Goal: Information Seeking & Learning: Learn about a topic

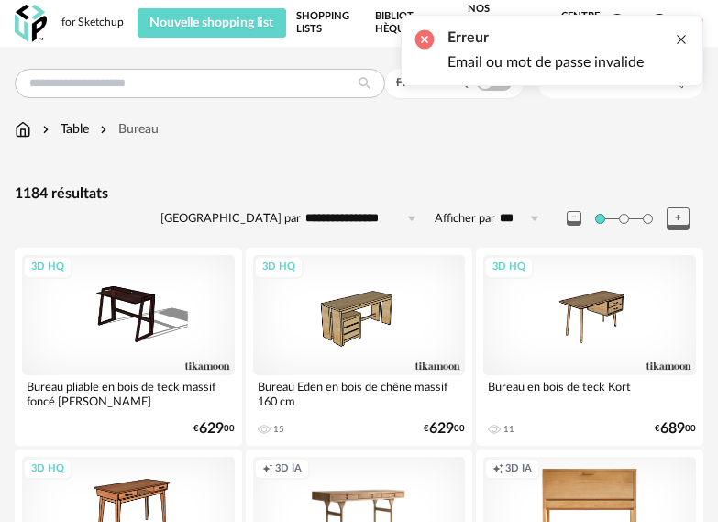
click at [683, 39] on div at bounding box center [681, 39] width 15 height 15
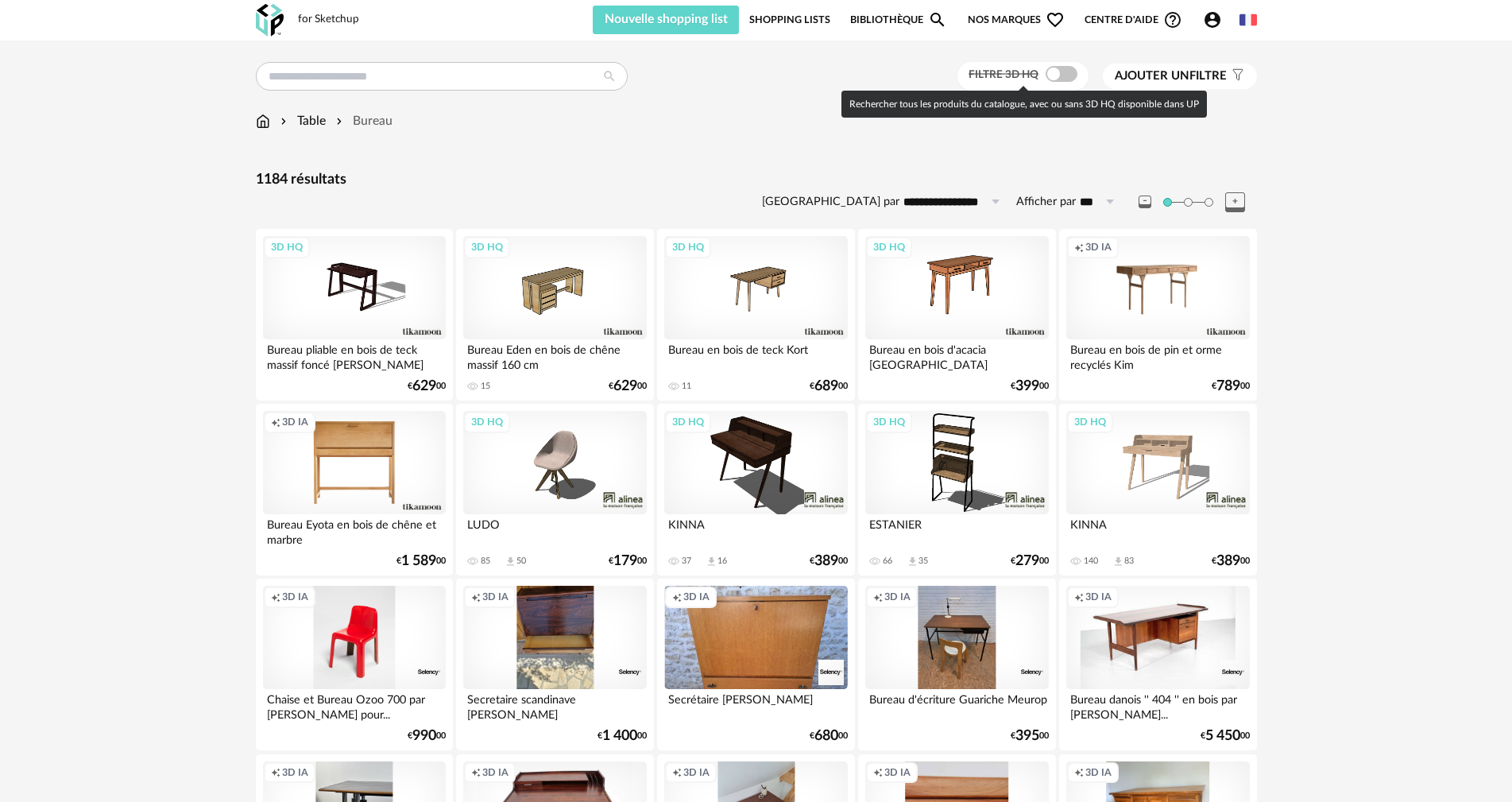
click at [621, 74] on span at bounding box center [1061, 74] width 32 height 16
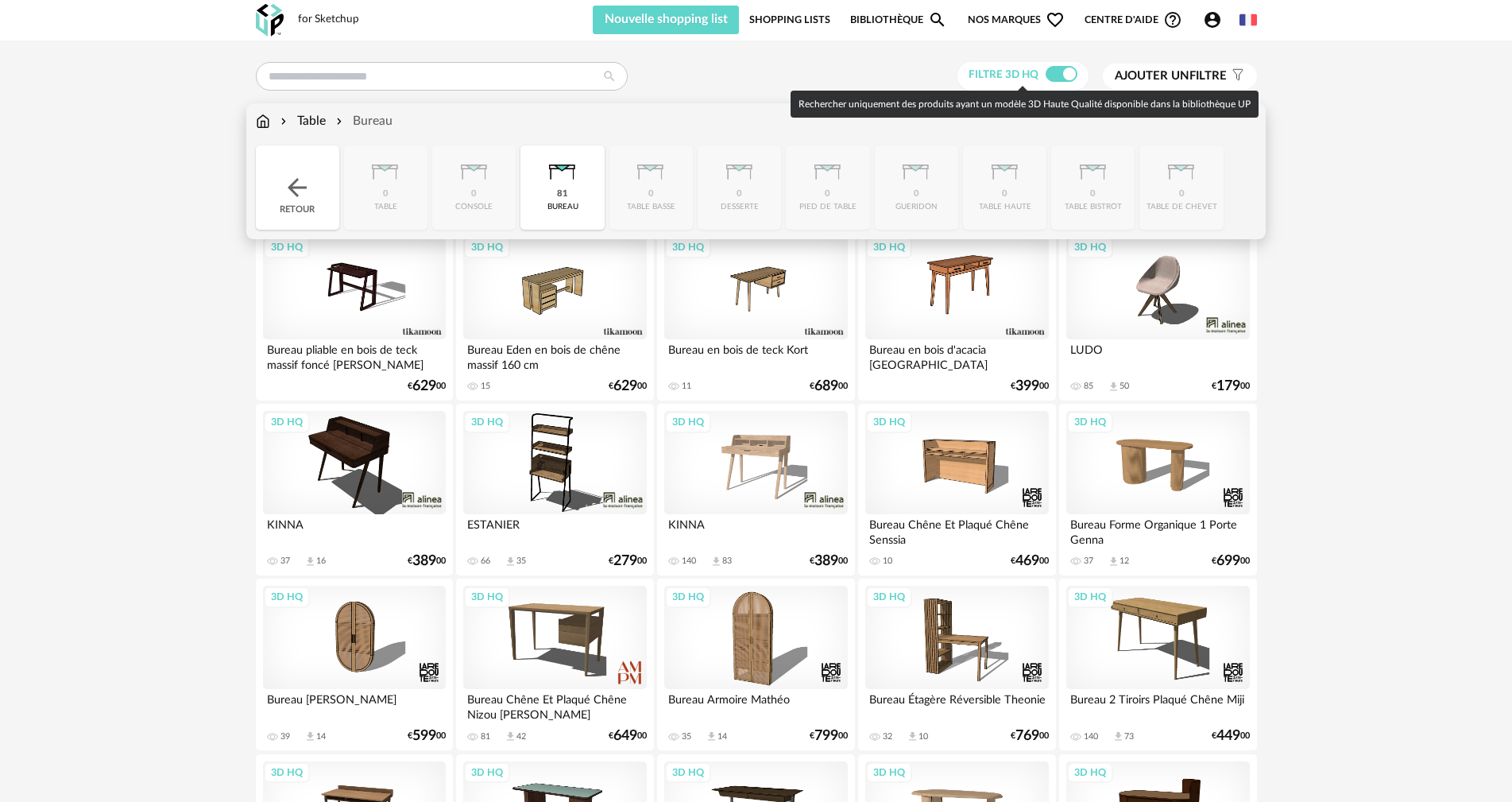
click at [260, 120] on img at bounding box center [262, 120] width 15 height 18
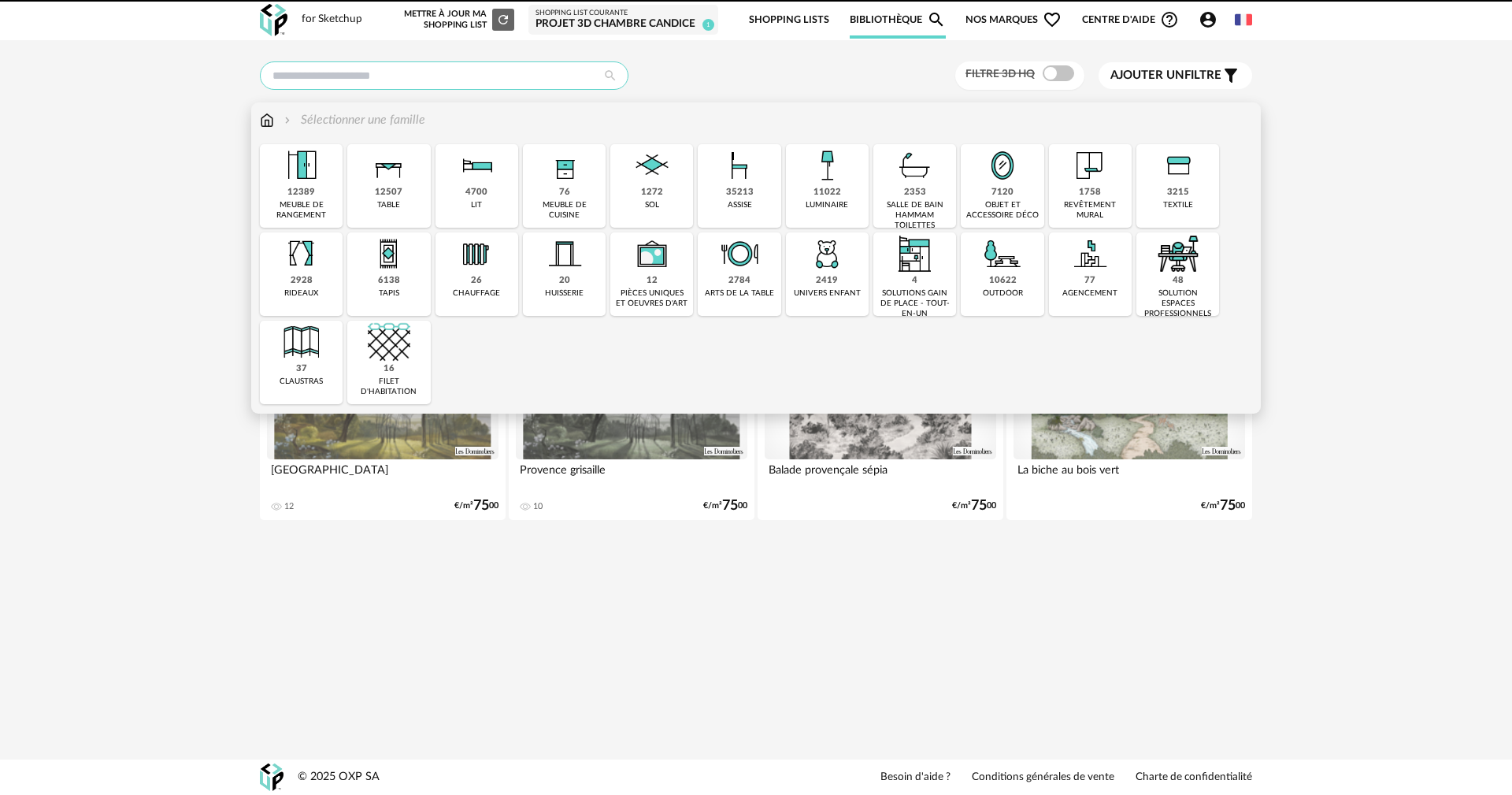
click at [375, 72] on input "text" at bounding box center [444, 76] width 368 height 28
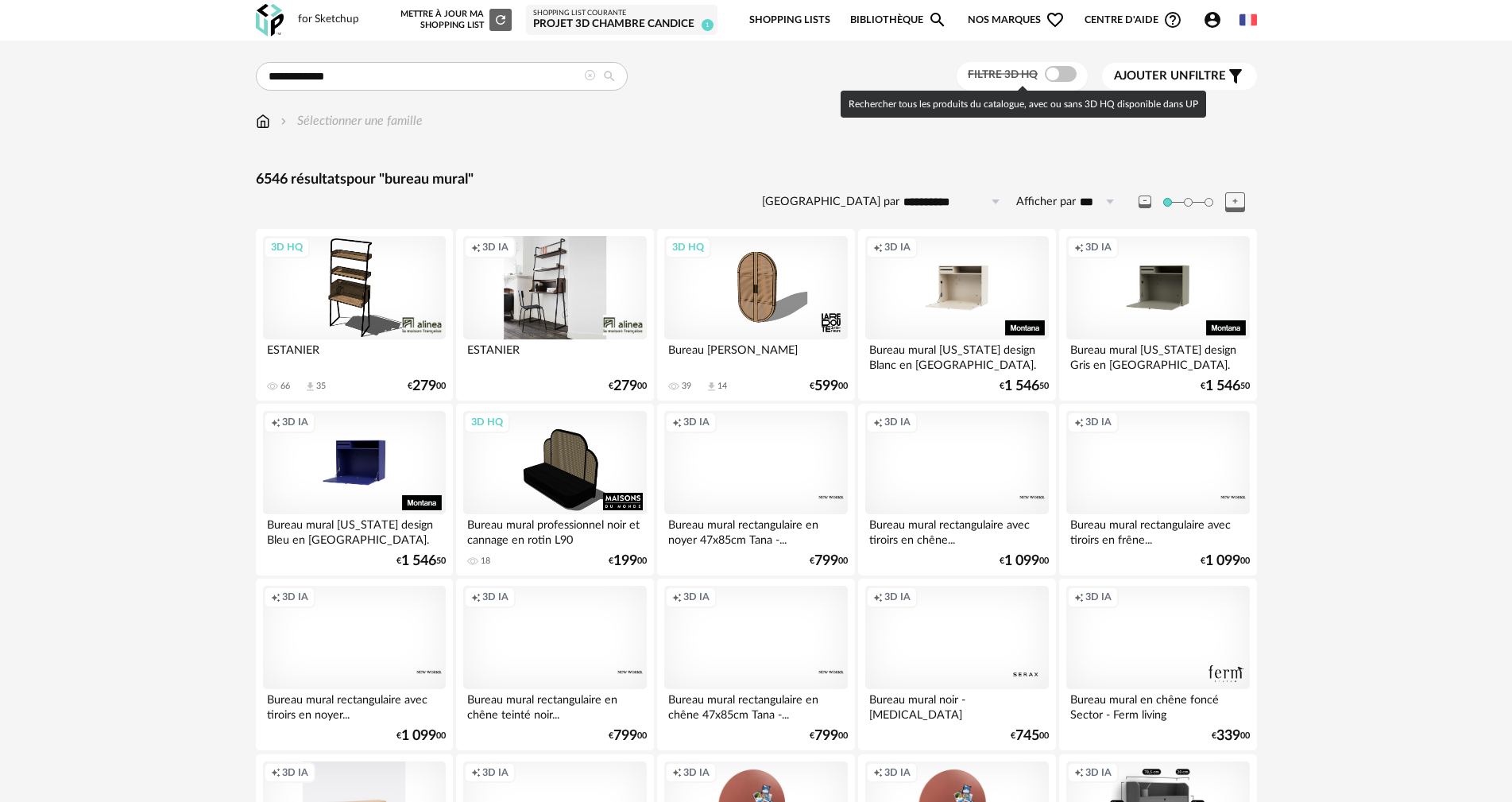
click at [1064, 73] on span at bounding box center [1060, 74] width 32 height 16
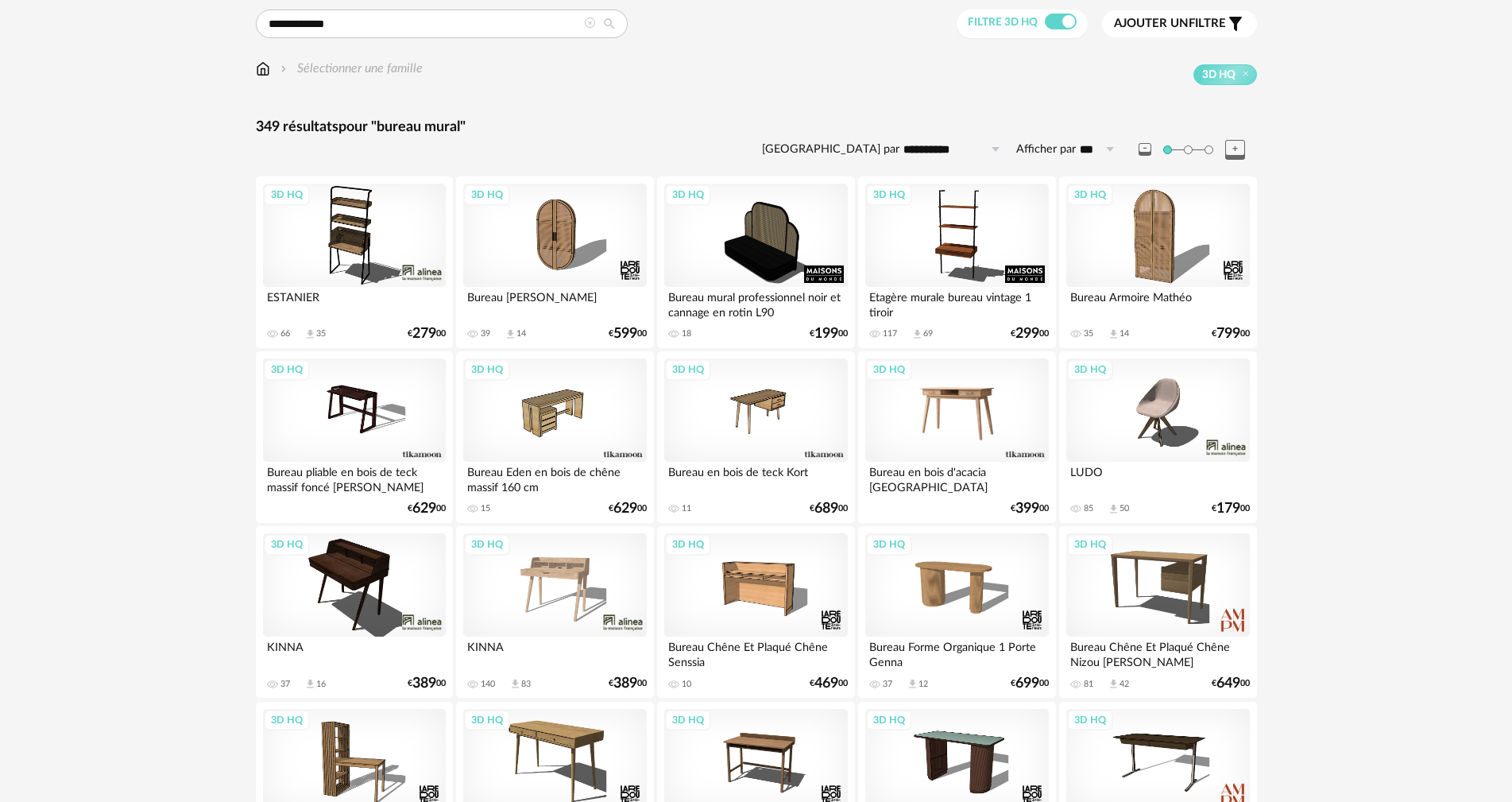
scroll to position [10, 0]
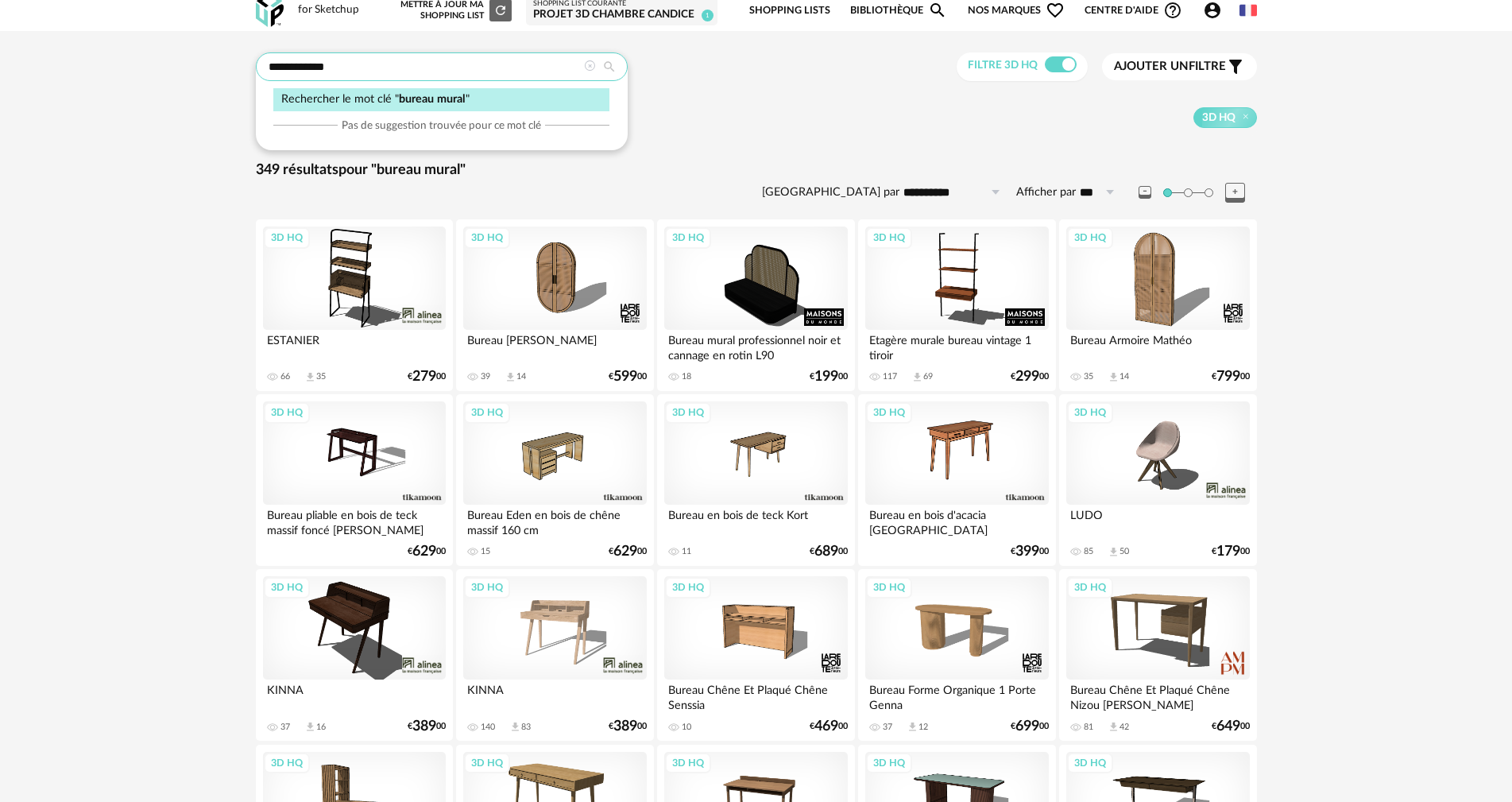
drag, startPoint x: 357, startPoint y: 68, endPoint x: 197, endPoint y: 78, distance: 160.3
type input "**********"
